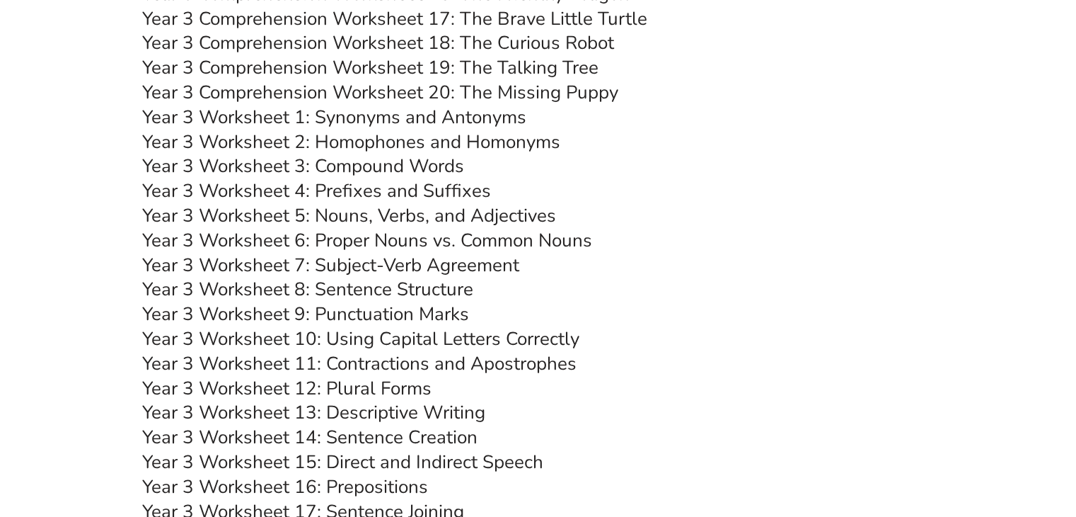
click at [395, 139] on link "Year 3 Worksheet 2: Homophones and Homonyms" at bounding box center [351, 142] width 418 height 25
click at [402, 168] on link "Year 3 Worksheet 3: Compound Words" at bounding box center [303, 166] width 322 height 25
click at [335, 189] on link "Year 3 Worksheet 4: Prefixes and Suffixes" at bounding box center [316, 190] width 349 height 25
click at [360, 216] on link "Year 3 Worksheet 5: Nouns, Verbs, and Adjectives" at bounding box center [349, 215] width 414 height 25
click at [456, 243] on link "Year 3 Worksheet 6: Proper Nouns vs. Common Nouns" at bounding box center [367, 240] width 450 height 25
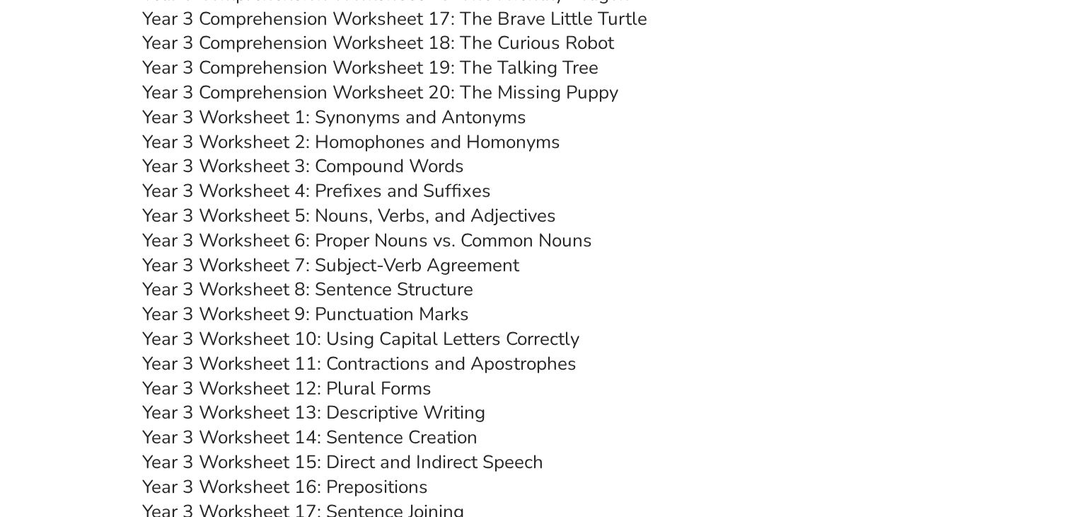
click at [384, 265] on link "Year 3 Worksheet 7: Subject-Verb Agreement" at bounding box center [330, 265] width 377 height 25
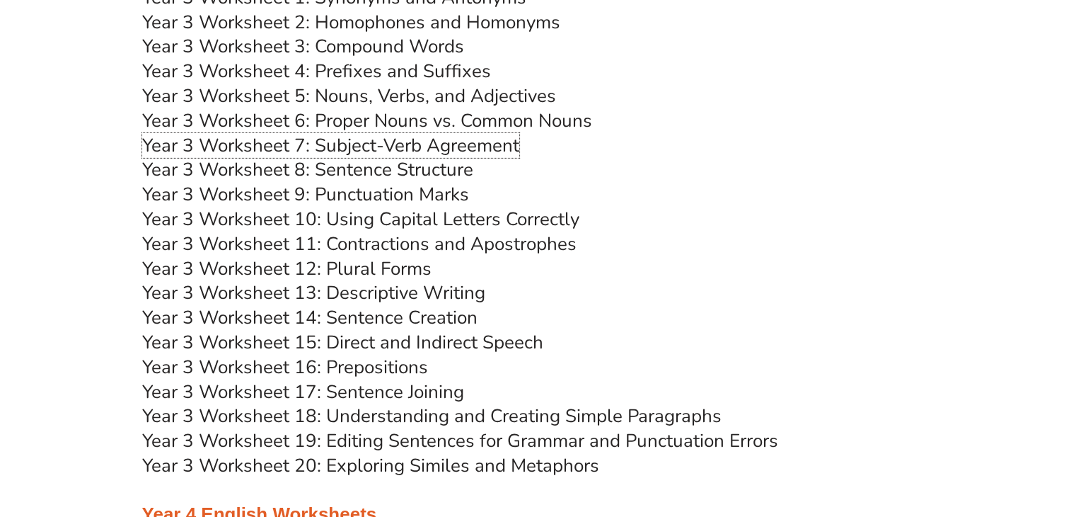
scroll to position [4588, 0]
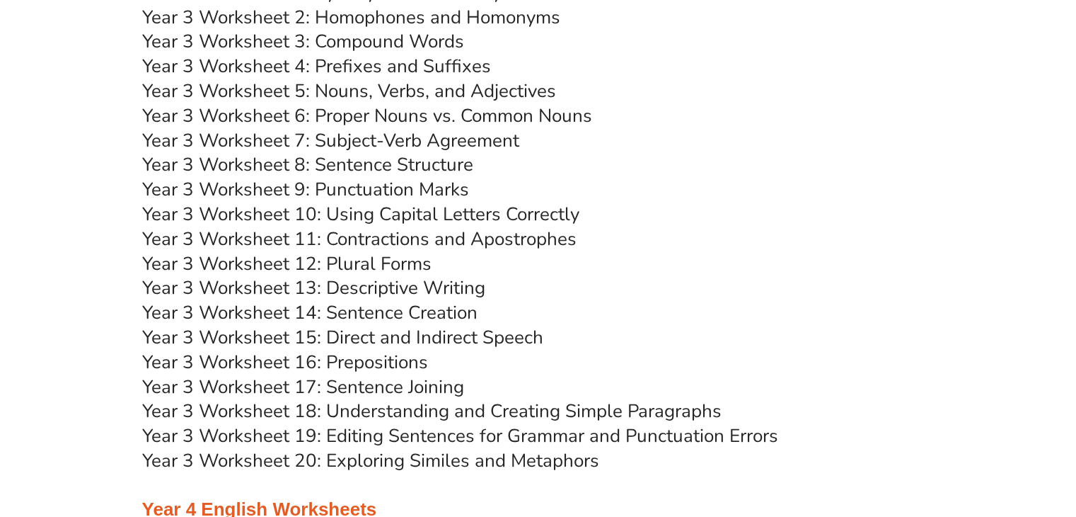
click at [354, 167] on link "Year 3 Worksheet 8: Sentence Structure" at bounding box center [307, 164] width 331 height 25
click at [392, 190] on link "Year 3 Worksheet 9: Punctuation Marks" at bounding box center [305, 189] width 327 height 25
click at [405, 243] on link "Year 3 Worksheet 11: Contractions and Apostrophes" at bounding box center [359, 238] width 435 height 25
click at [368, 239] on link "Year 3 Worksheet 11: Contractions and Apostrophes" at bounding box center [359, 238] width 435 height 25
click at [368, 266] on link "Year 3 Worksheet 12: Plural Forms" at bounding box center [286, 263] width 289 height 25
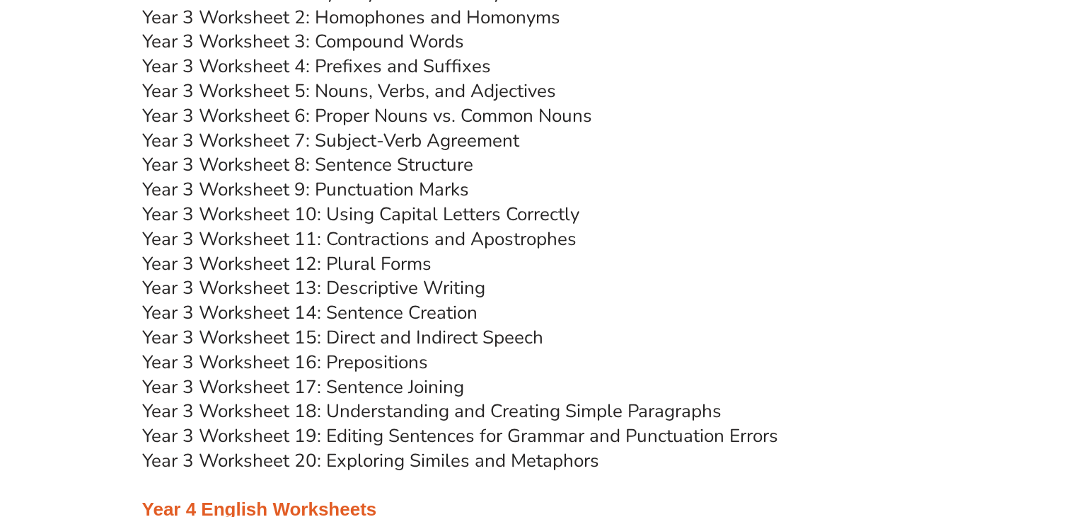
click at [413, 288] on link "Year 3 Worksheet 13: Descriptive Writing" at bounding box center [313, 287] width 343 height 25
click at [388, 312] on link "Year 3 Worksheet 14: Sentence Creation" at bounding box center [309, 312] width 335 height 25
click at [380, 343] on link "Year 3 Worksheet 15: Direct and Indirect Speech" at bounding box center [342, 337] width 401 height 25
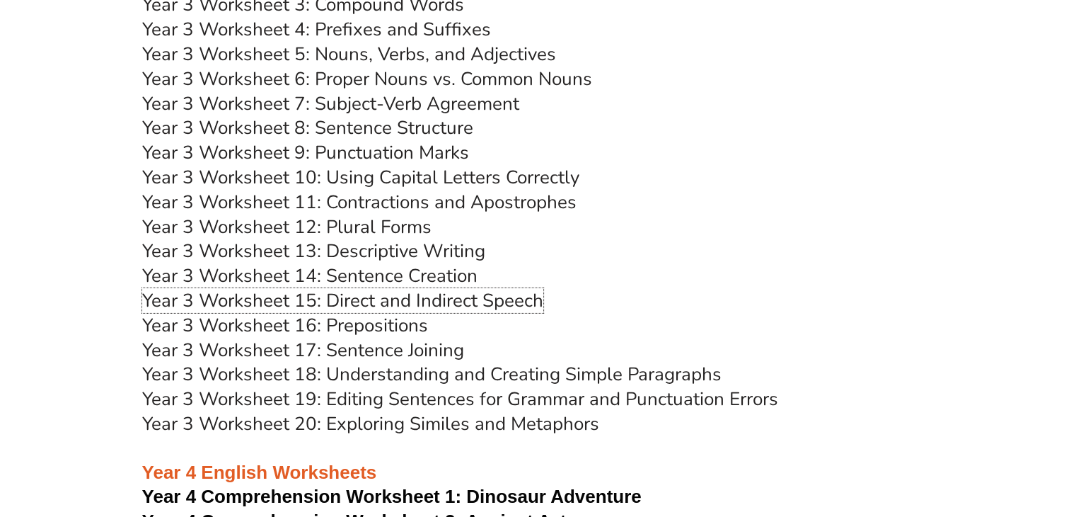
scroll to position [4623, 0]
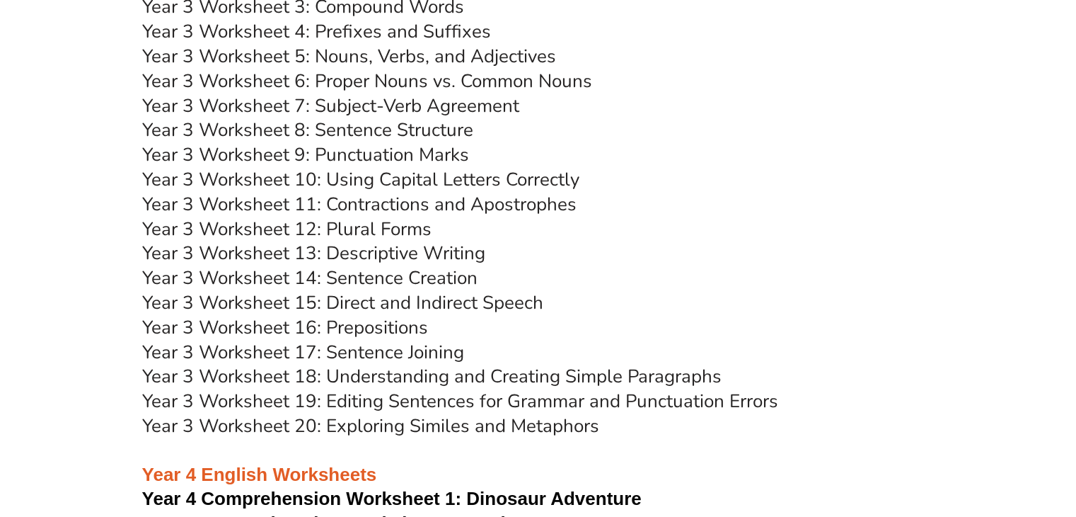
click at [433, 304] on link "Year 3 Worksheet 15: Direct and Indirect Speech" at bounding box center [342, 302] width 401 height 25
